Goal: Information Seeking & Learning: Check status

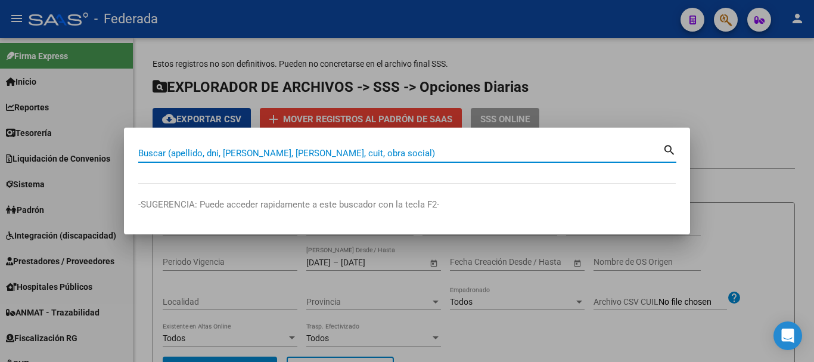
scroll to position [477, 0]
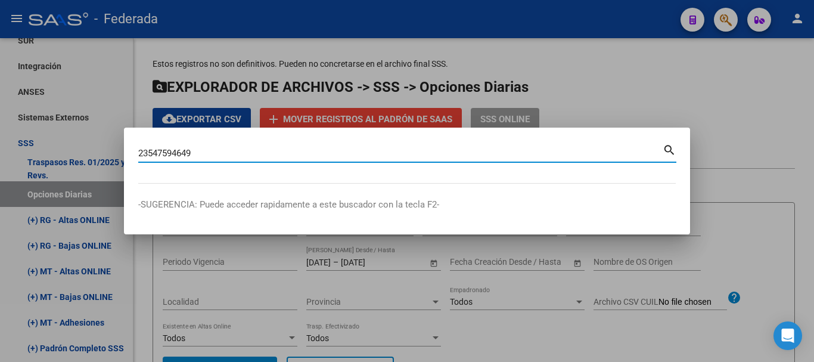
type input "23547594649"
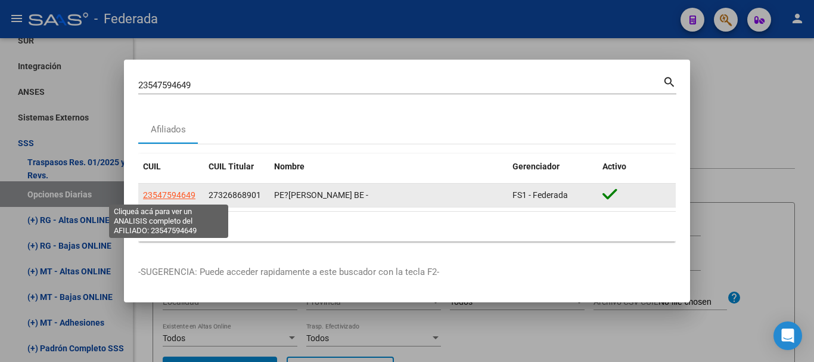
click at [176, 197] on span "23547594649" at bounding box center [169, 195] width 52 height 10
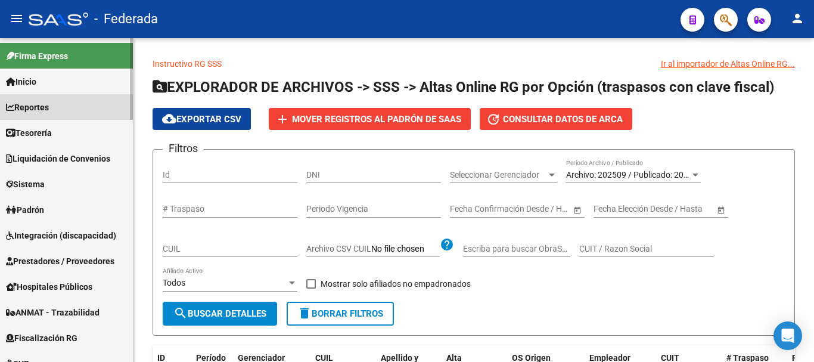
click at [91, 118] on link "Reportes" at bounding box center [66, 107] width 133 height 26
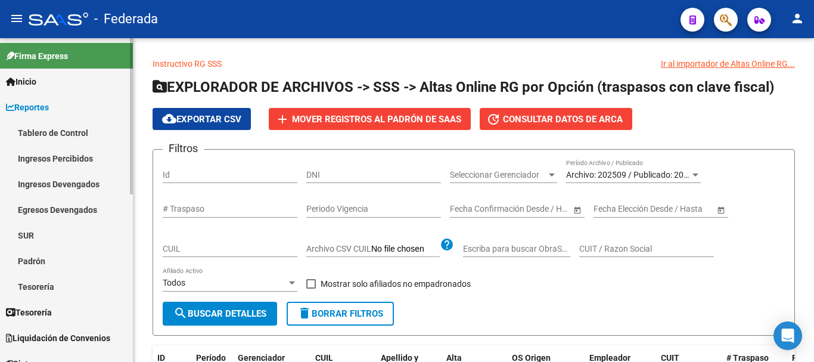
click at [91, 118] on link "Reportes" at bounding box center [66, 107] width 133 height 26
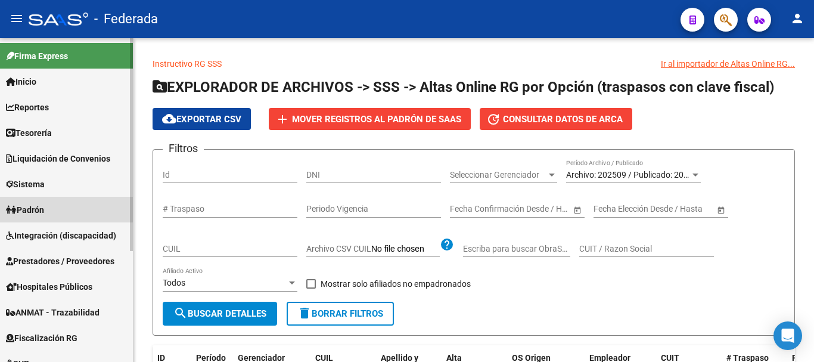
click at [79, 204] on link "Padrón" at bounding box center [66, 210] width 133 height 26
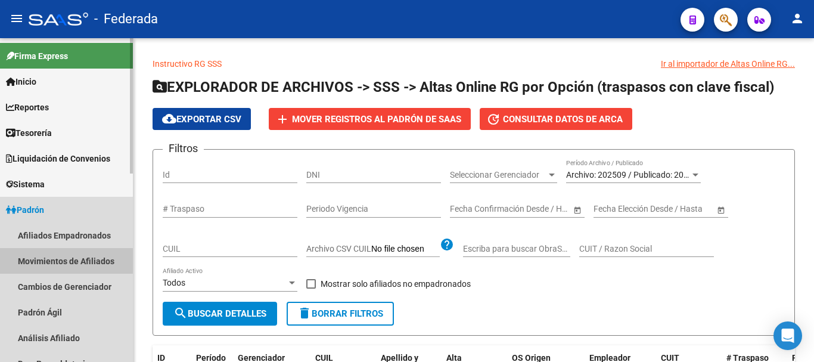
click at [86, 261] on link "Movimientos de Afiliados" at bounding box center [66, 261] width 133 height 26
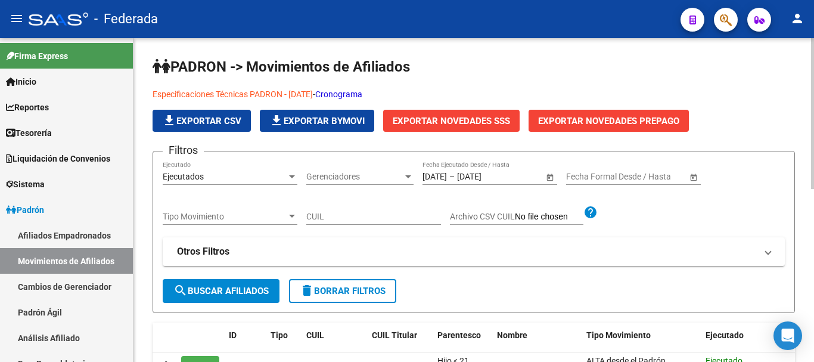
click at [269, 172] on div "Ejecutados" at bounding box center [225, 177] width 124 height 10
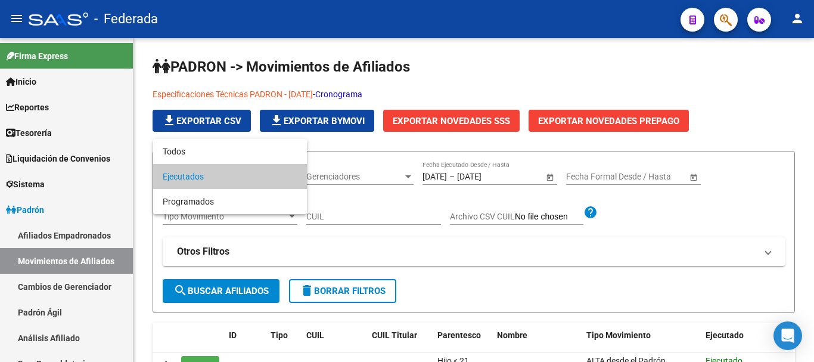
click at [559, 297] on div at bounding box center [407, 181] width 814 height 362
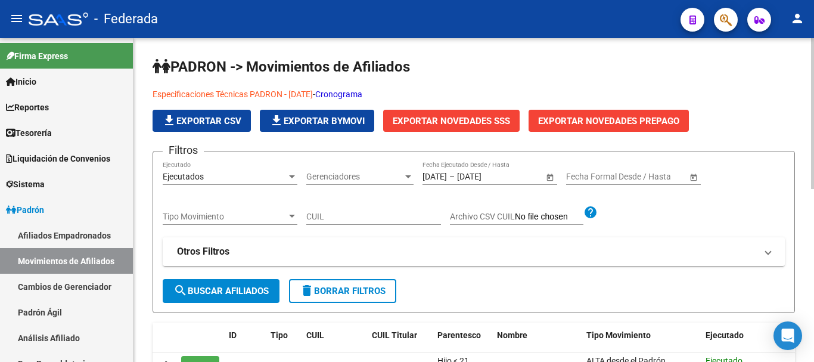
click at [246, 250] on mat-panel-title "Otros Filtros" at bounding box center [466, 251] width 579 height 13
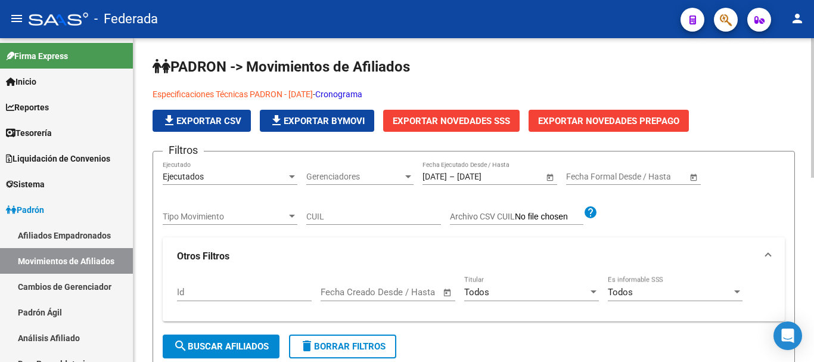
click at [538, 287] on div "Todos" at bounding box center [526, 292] width 124 height 11
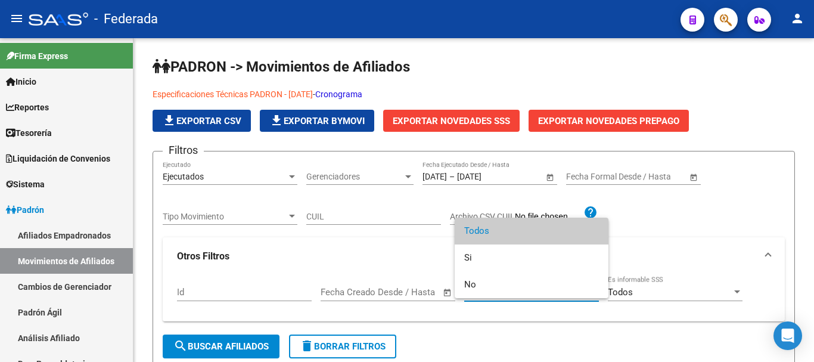
click at [702, 292] on div at bounding box center [407, 181] width 814 height 362
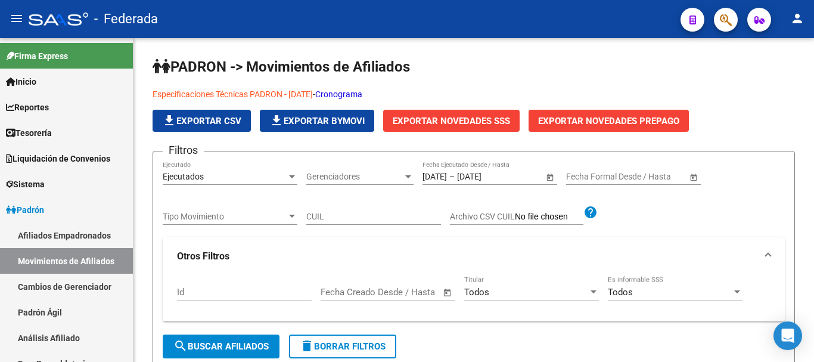
click at [702, 292] on div "Todos" at bounding box center [670, 292] width 124 height 11
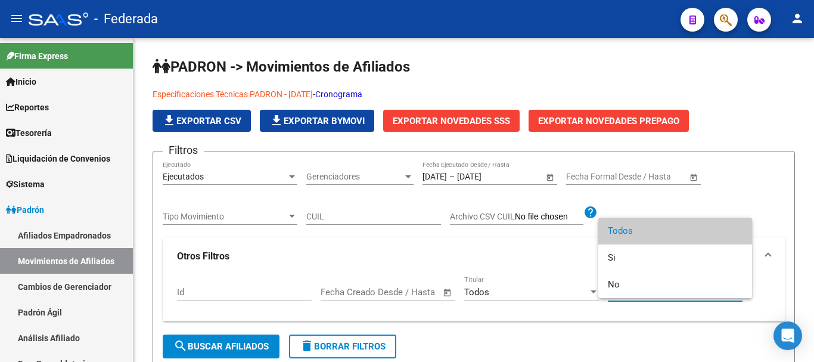
click at [761, 178] on div at bounding box center [407, 181] width 814 height 362
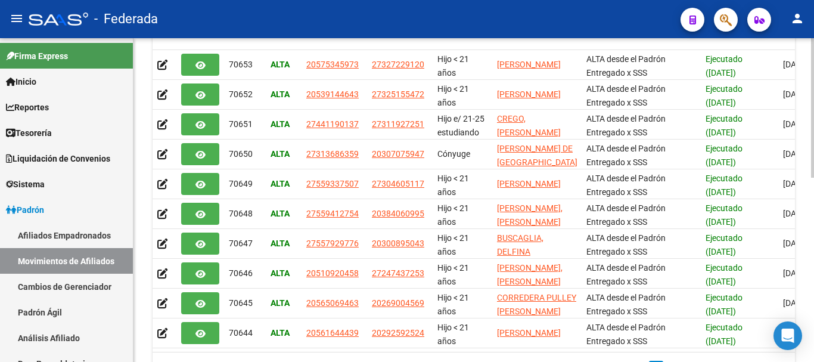
scroll to position [426, 0]
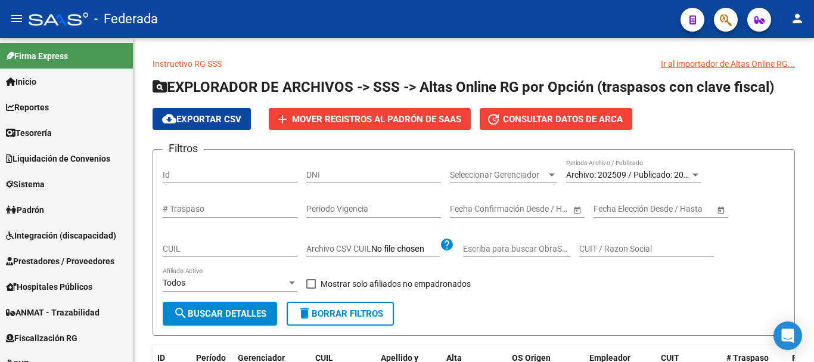
click at [730, 20] on icon "button" at bounding box center [726, 20] width 12 height 14
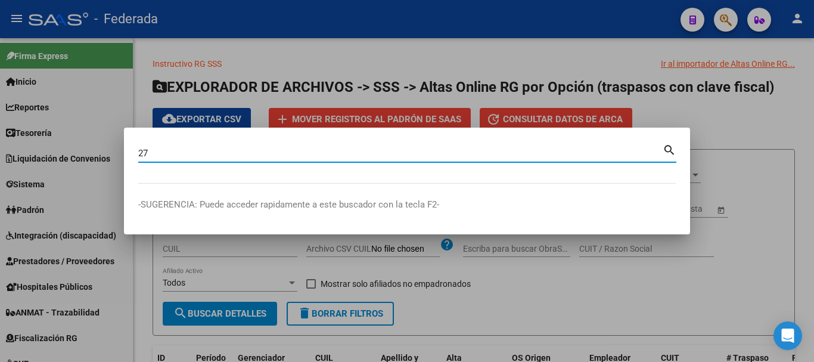
paste input "31187567"
type input "27311875677"
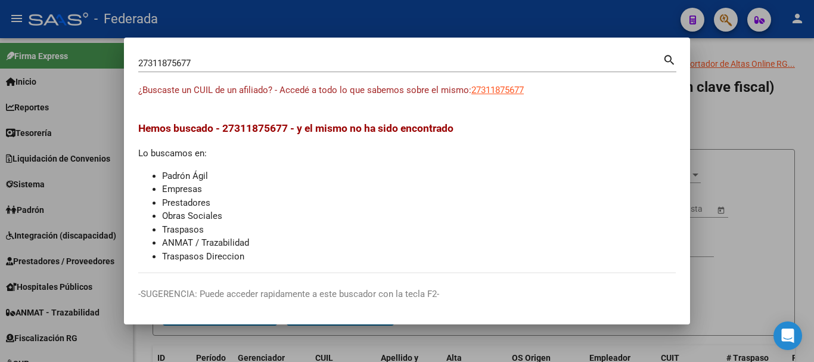
click at [723, 97] on div at bounding box center [407, 181] width 814 height 362
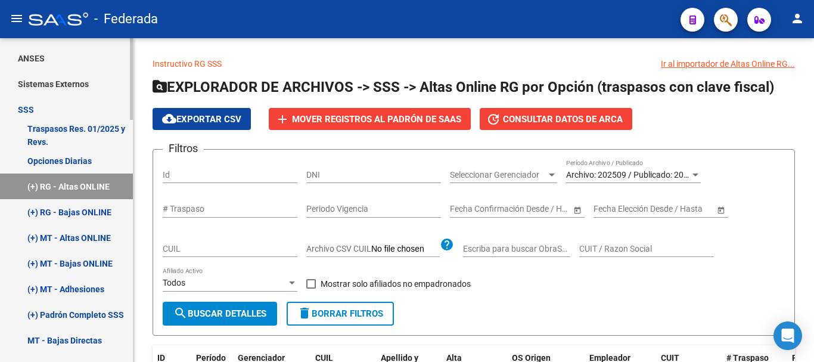
scroll to position [596, 0]
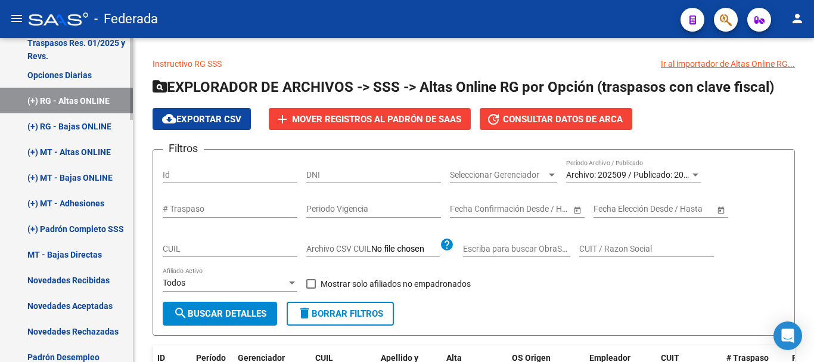
click at [82, 74] on link "Opciones Diarias" at bounding box center [66, 75] width 133 height 26
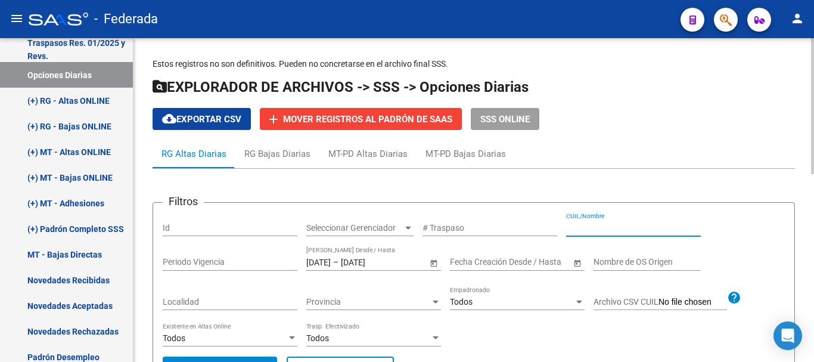
click at [576, 224] on input "CUIL/Nombre" at bounding box center [633, 228] width 135 height 10
paste input "31187567"
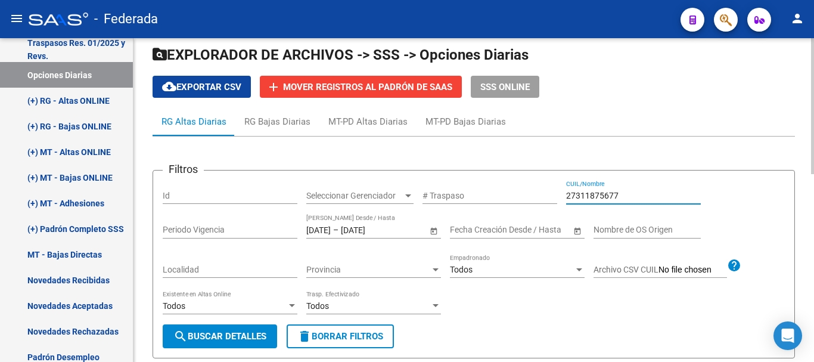
scroll to position [60, 0]
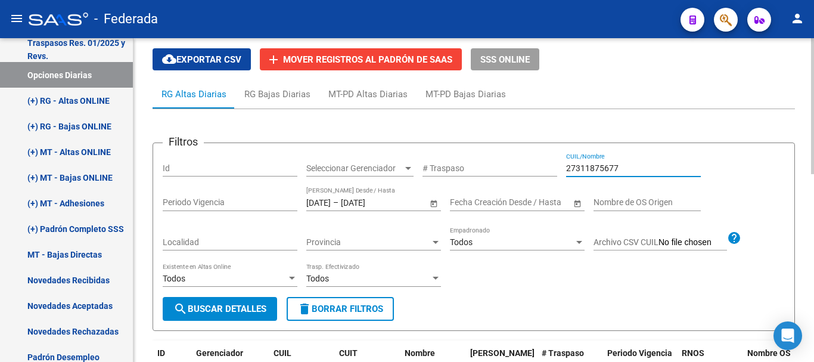
type input "27311875677"
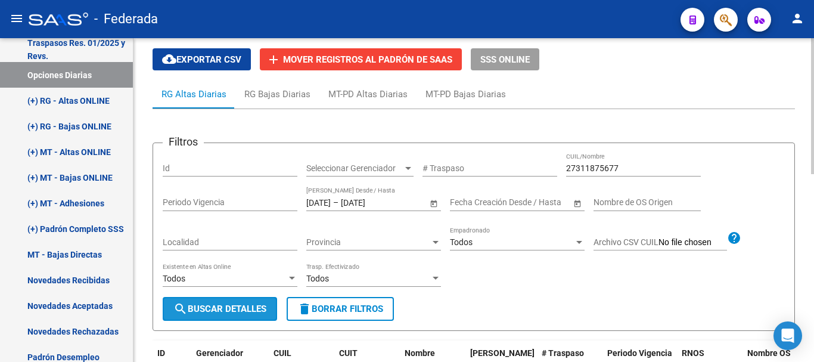
click at [241, 311] on span "search Buscar Detalles" at bounding box center [219, 308] width 93 height 11
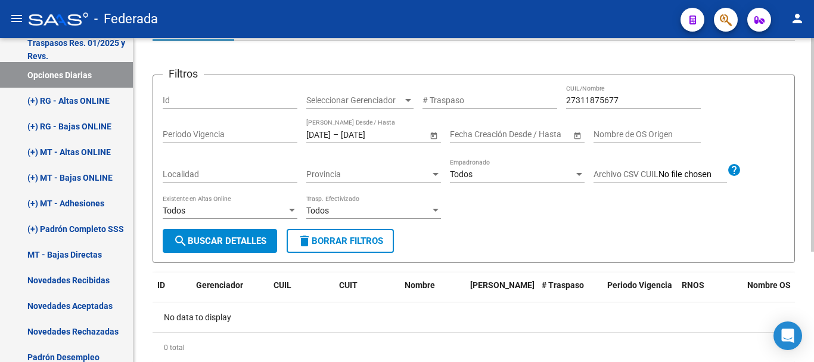
scroll to position [107, 0]
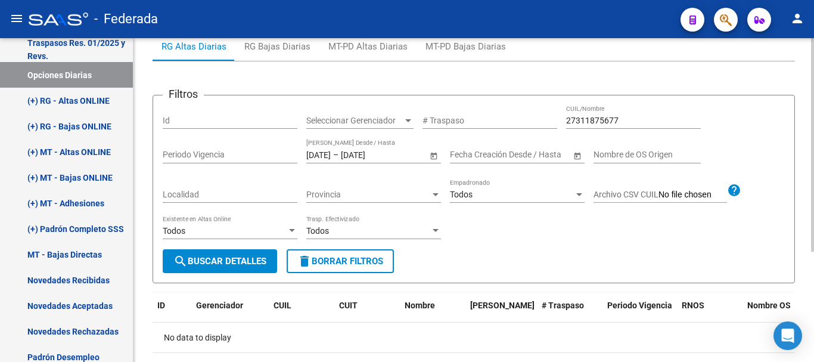
click at [331, 154] on input "[DATE]" at bounding box center [318, 155] width 24 height 10
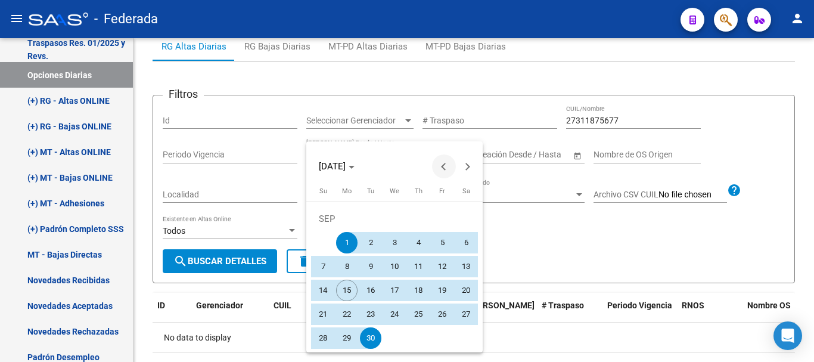
click at [444, 169] on button "Previous month" at bounding box center [444, 166] width 24 height 24
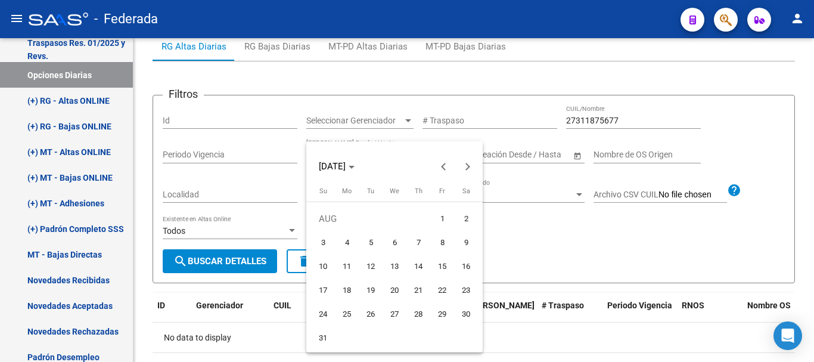
click at [444, 213] on span "1" at bounding box center [442, 218] width 21 height 21
type input "[DATE]"
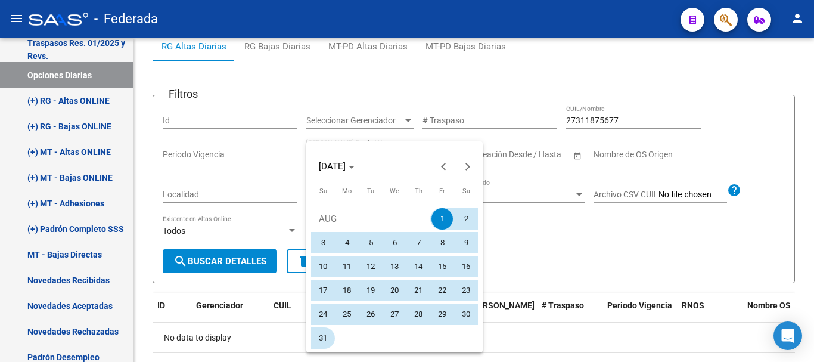
click at [321, 341] on span "31" at bounding box center [322, 337] width 21 height 21
type input "31/08/2025"
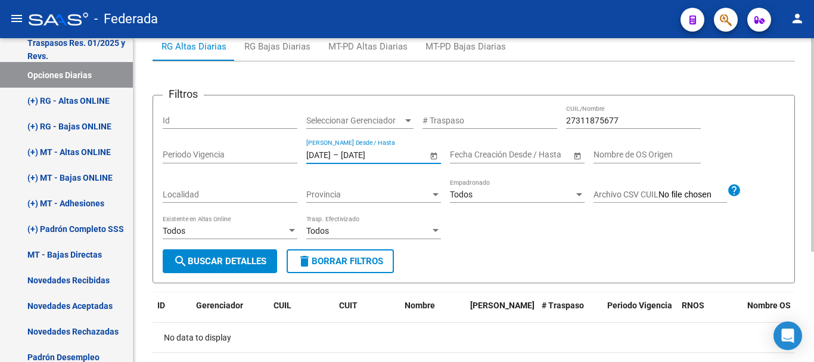
click at [247, 269] on button "search Buscar Detalles" at bounding box center [220, 261] width 114 height 24
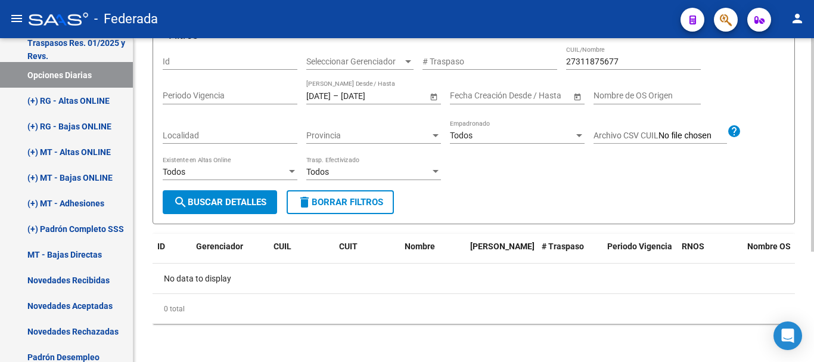
click at [321, 88] on div "01/08/2025 01/08/2025 – 31/08/2025 31/08/2025 Fecha Traspaso Desde / Hasta" at bounding box center [366, 92] width 121 height 24
click at [324, 92] on input "[DATE]" at bounding box center [318, 96] width 24 height 10
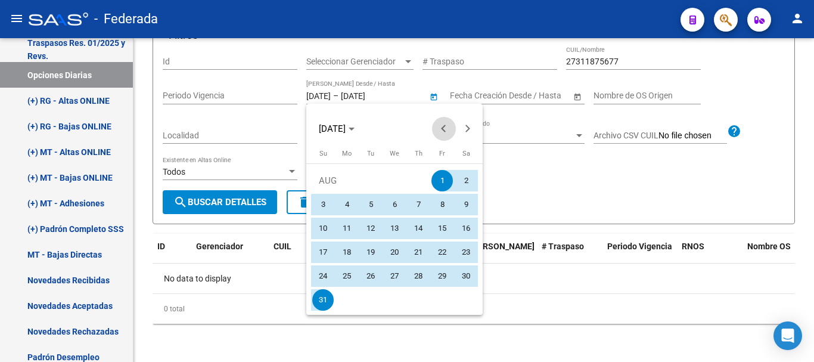
click at [445, 123] on span "Previous month" at bounding box center [444, 129] width 24 height 24
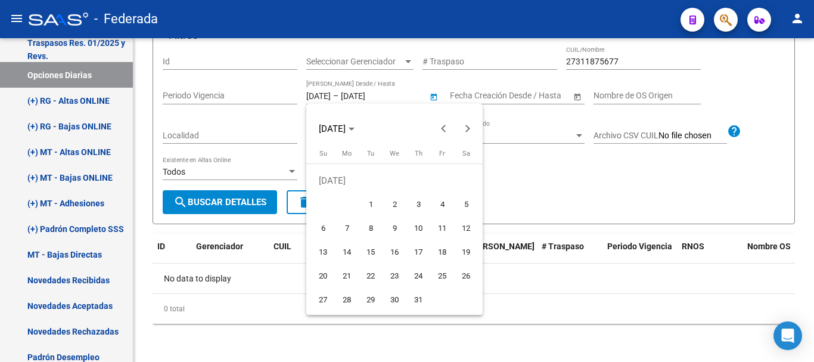
click at [371, 202] on span "1" at bounding box center [370, 204] width 21 height 21
type input "01/07/2025"
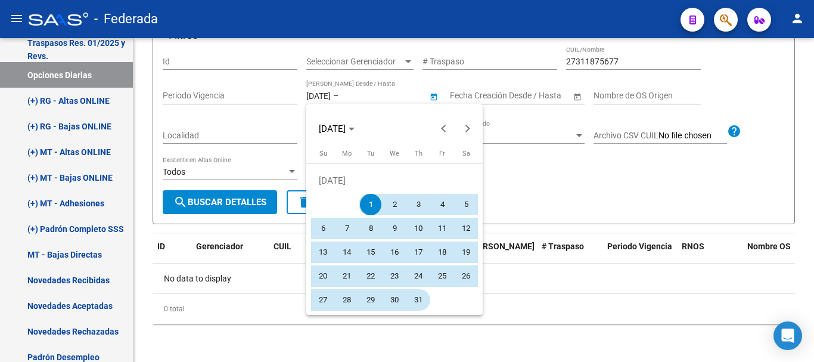
click at [411, 296] on span "31" at bounding box center [418, 299] width 21 height 21
type input "31/07/2025"
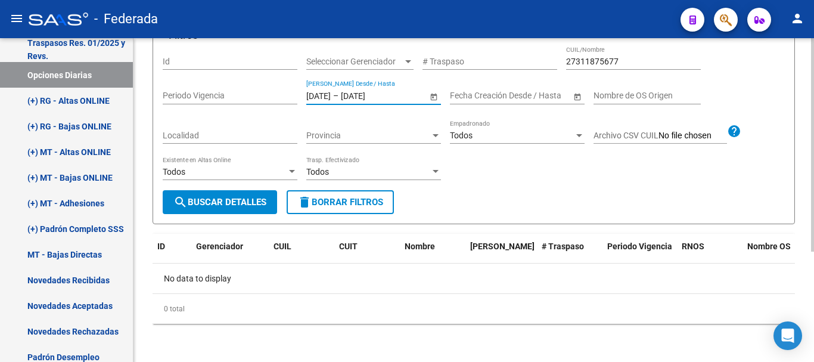
click at [255, 213] on button "search Buscar Detalles" at bounding box center [220, 202] width 114 height 24
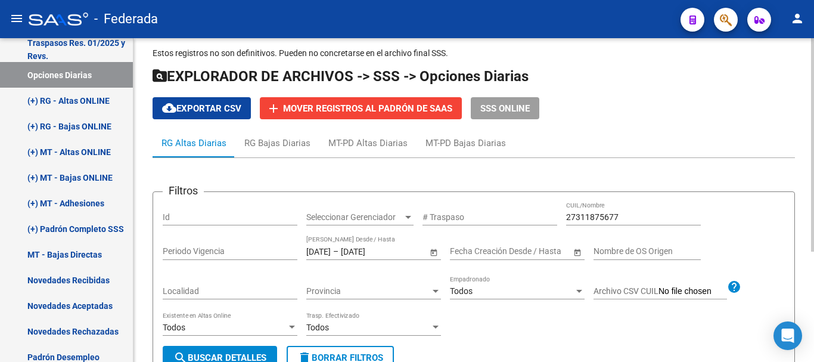
scroll to position [0, 0]
